Goal: Communication & Community: Answer question/provide support

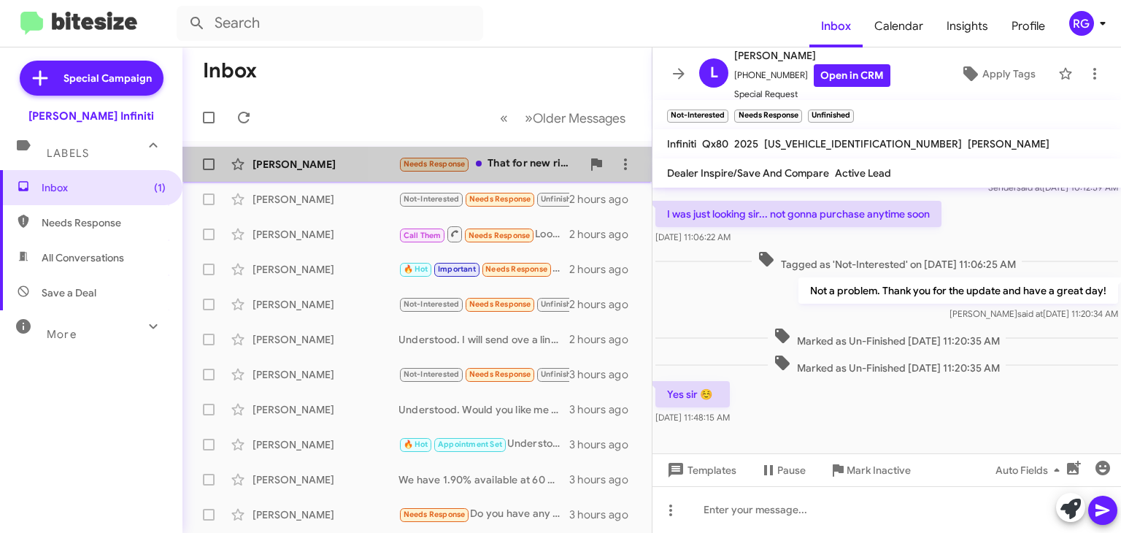
click at [511, 160] on div "Needs Response That for new right" at bounding box center [490, 163] width 183 height 17
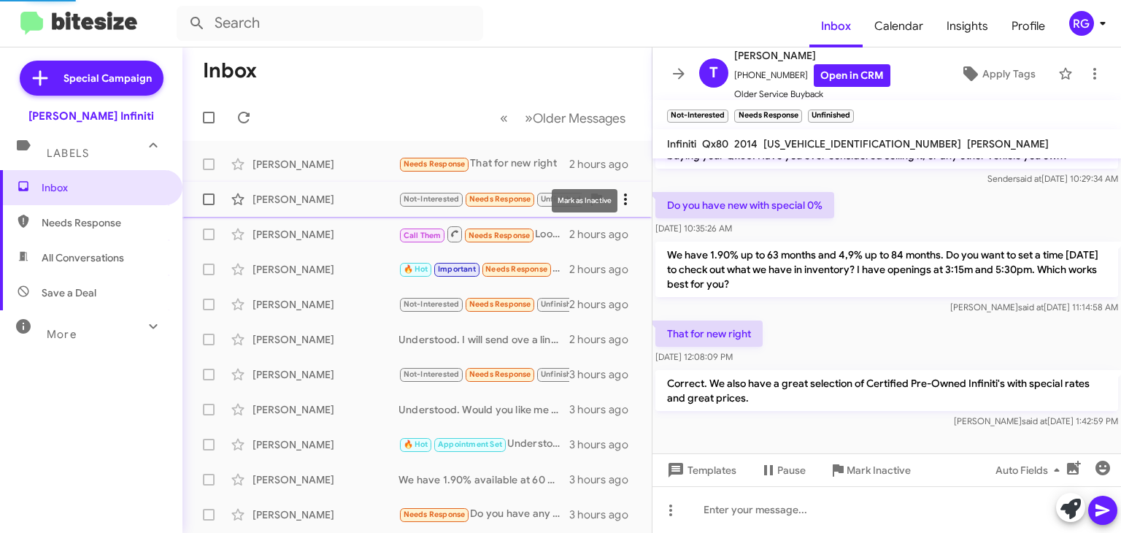
scroll to position [112, 0]
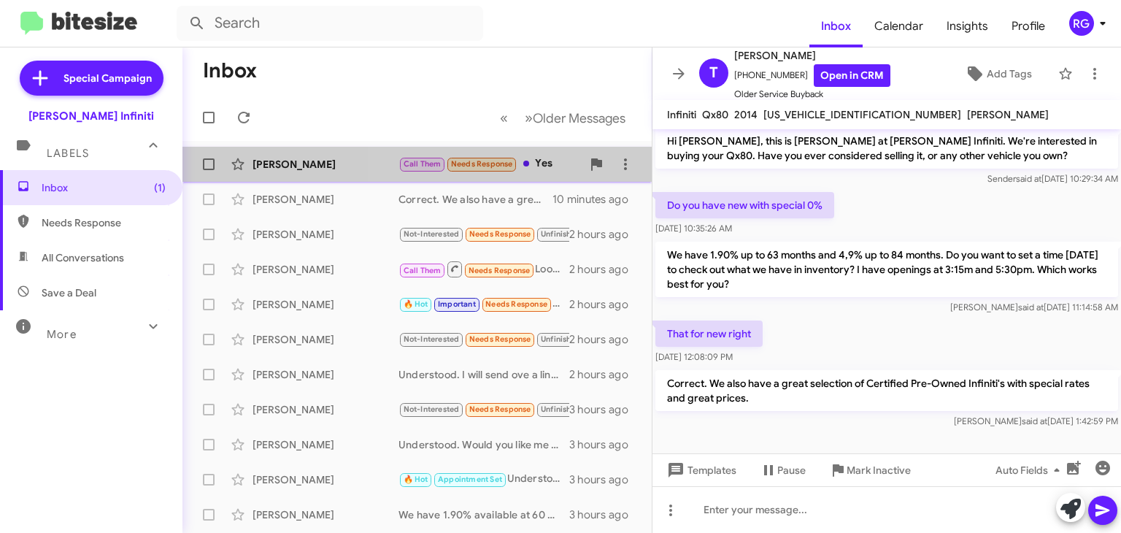
click at [545, 161] on div "Call Them Needs Response Yes" at bounding box center [490, 163] width 183 height 17
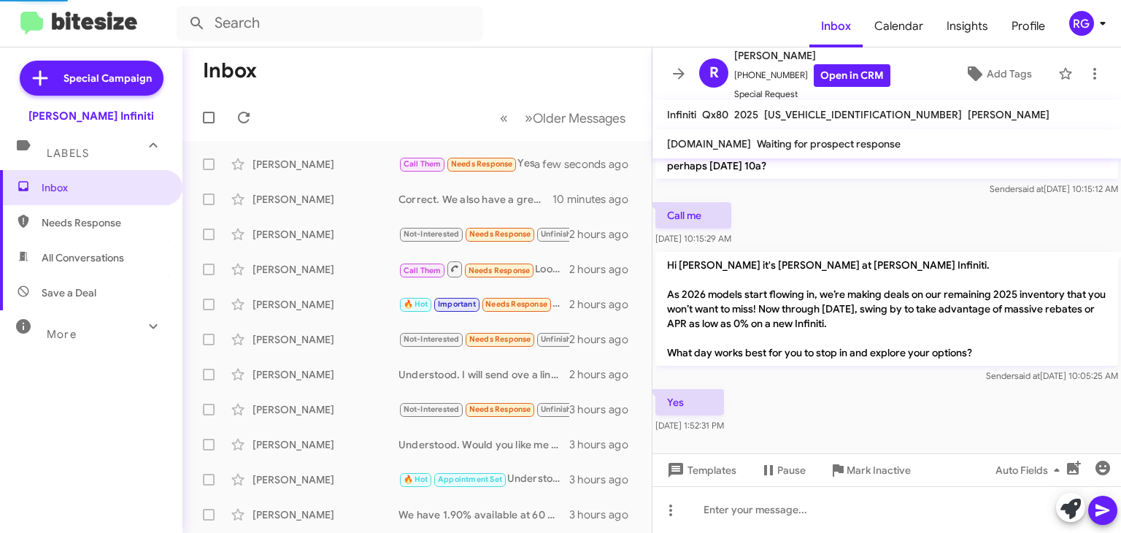
scroll to position [131, 0]
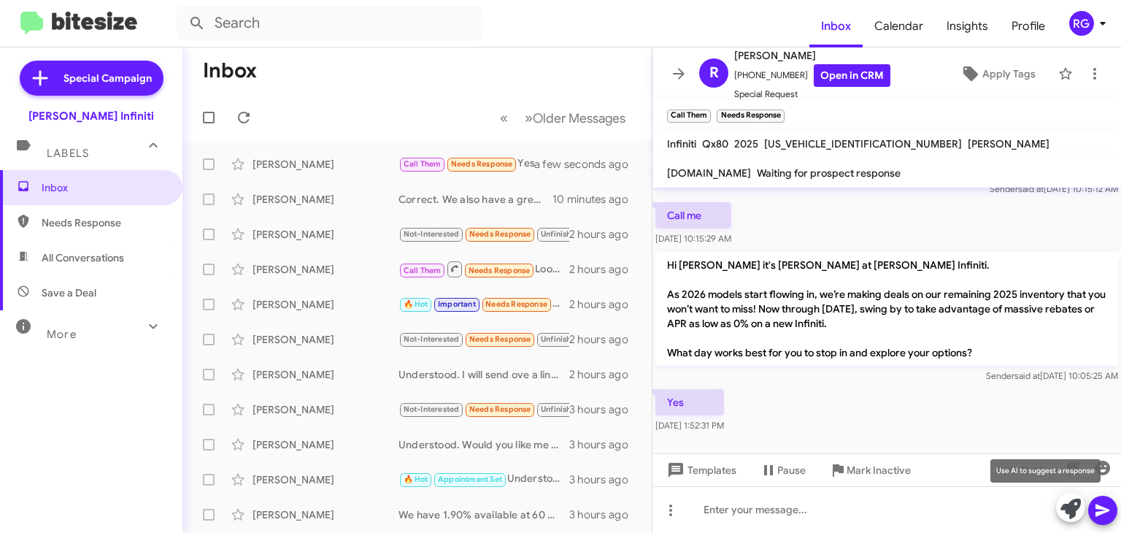
click at [1063, 503] on icon at bounding box center [1071, 509] width 20 height 20
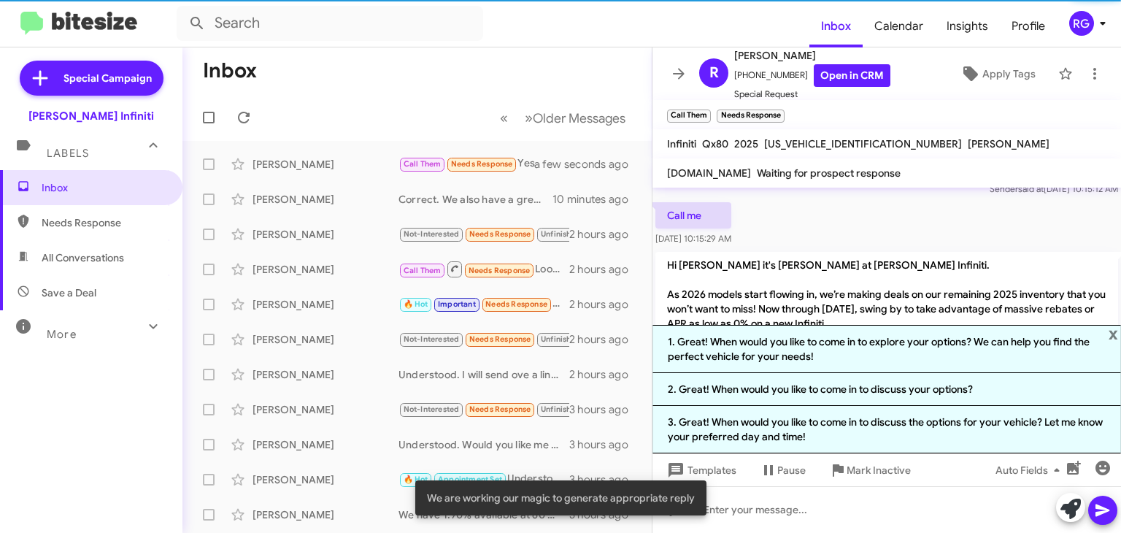
scroll to position [142, 0]
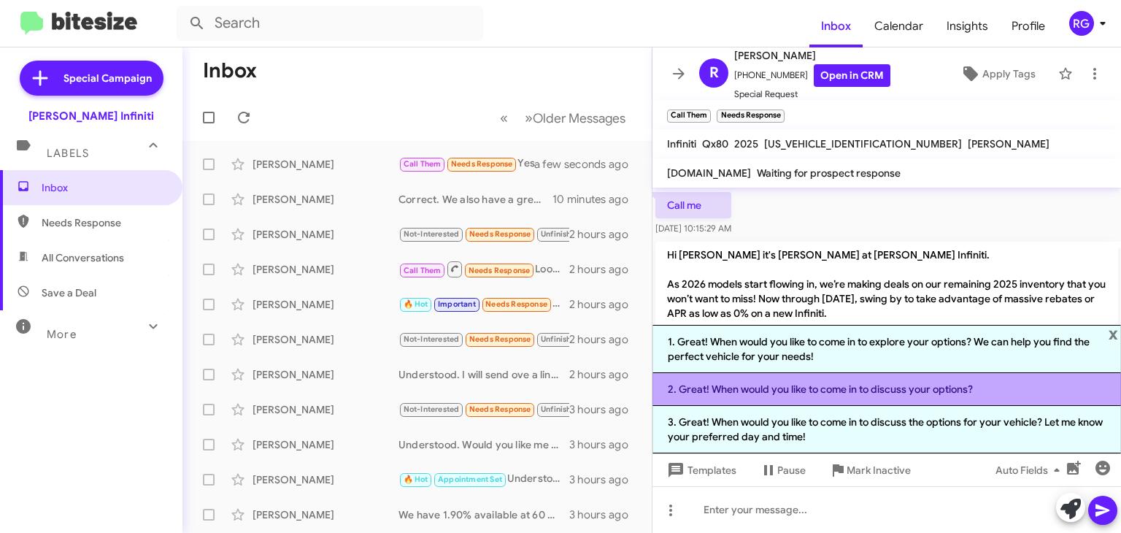
click at [733, 392] on li "2. Great! When would you like to come in to discuss your options?" at bounding box center [887, 389] width 469 height 33
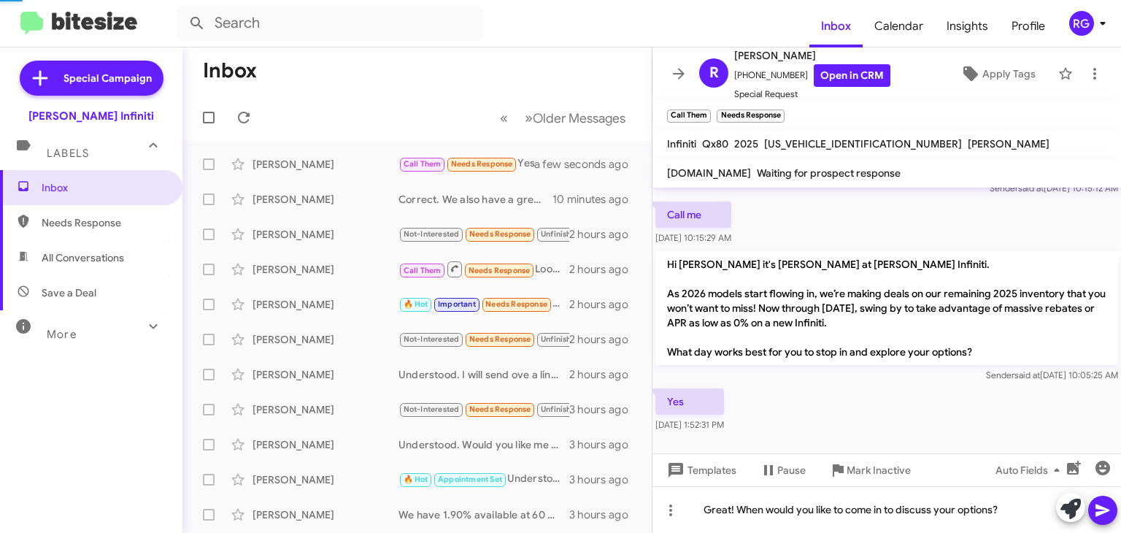
scroll to position [131, 0]
click at [1099, 512] on icon at bounding box center [1103, 510] width 14 height 12
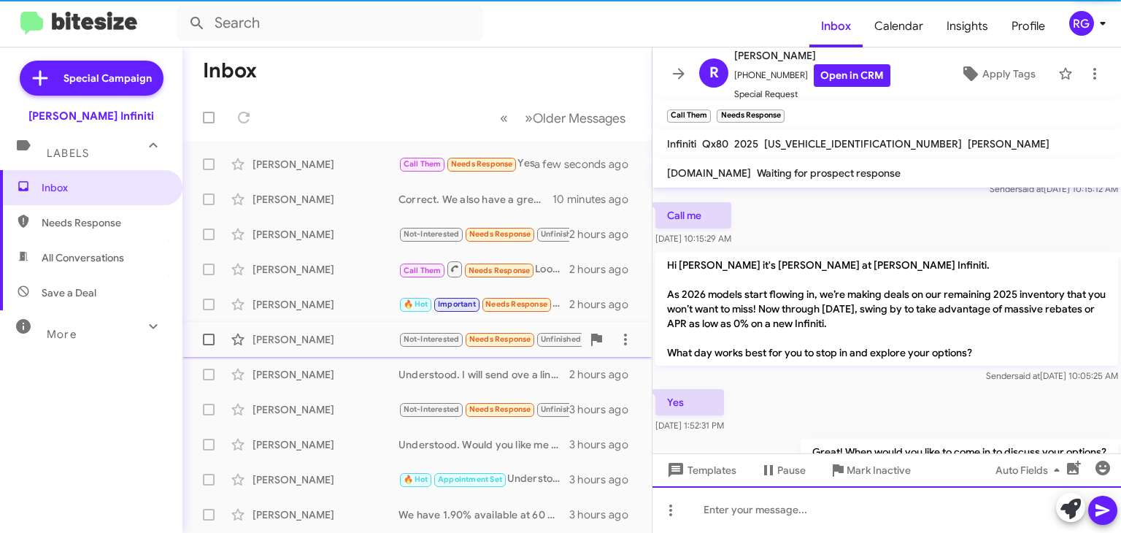
scroll to position [185, 0]
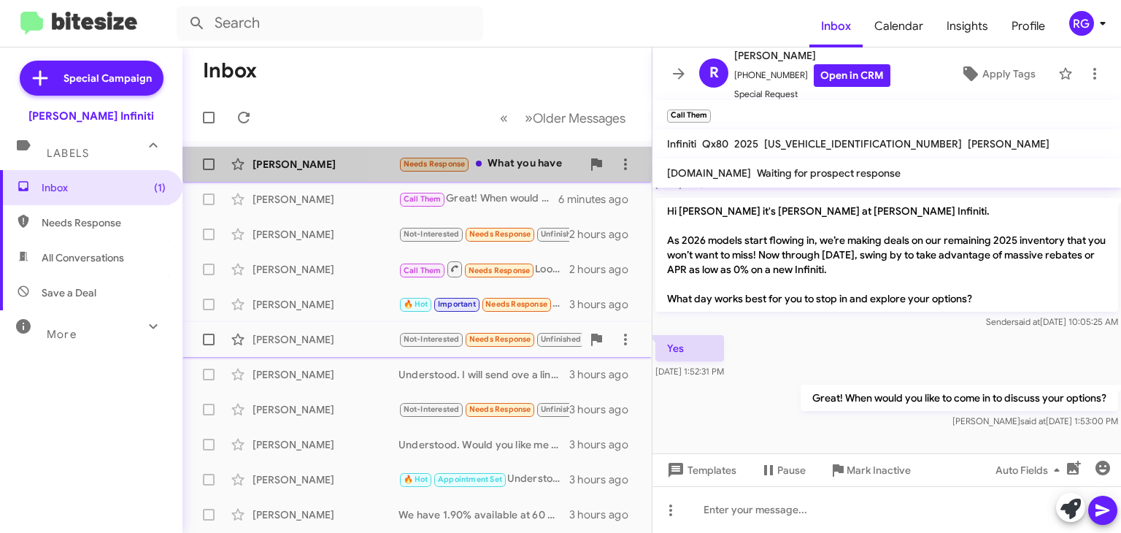
click at [512, 164] on div "Needs Response What you have" at bounding box center [490, 163] width 183 height 17
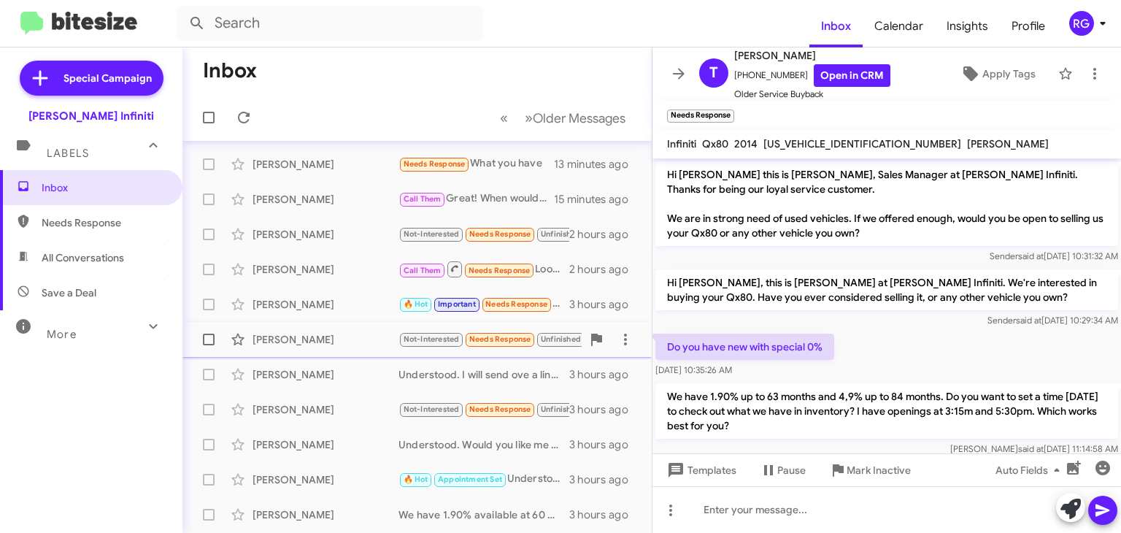
scroll to position [50, 0]
